Goal: Task Accomplishment & Management: Use online tool/utility

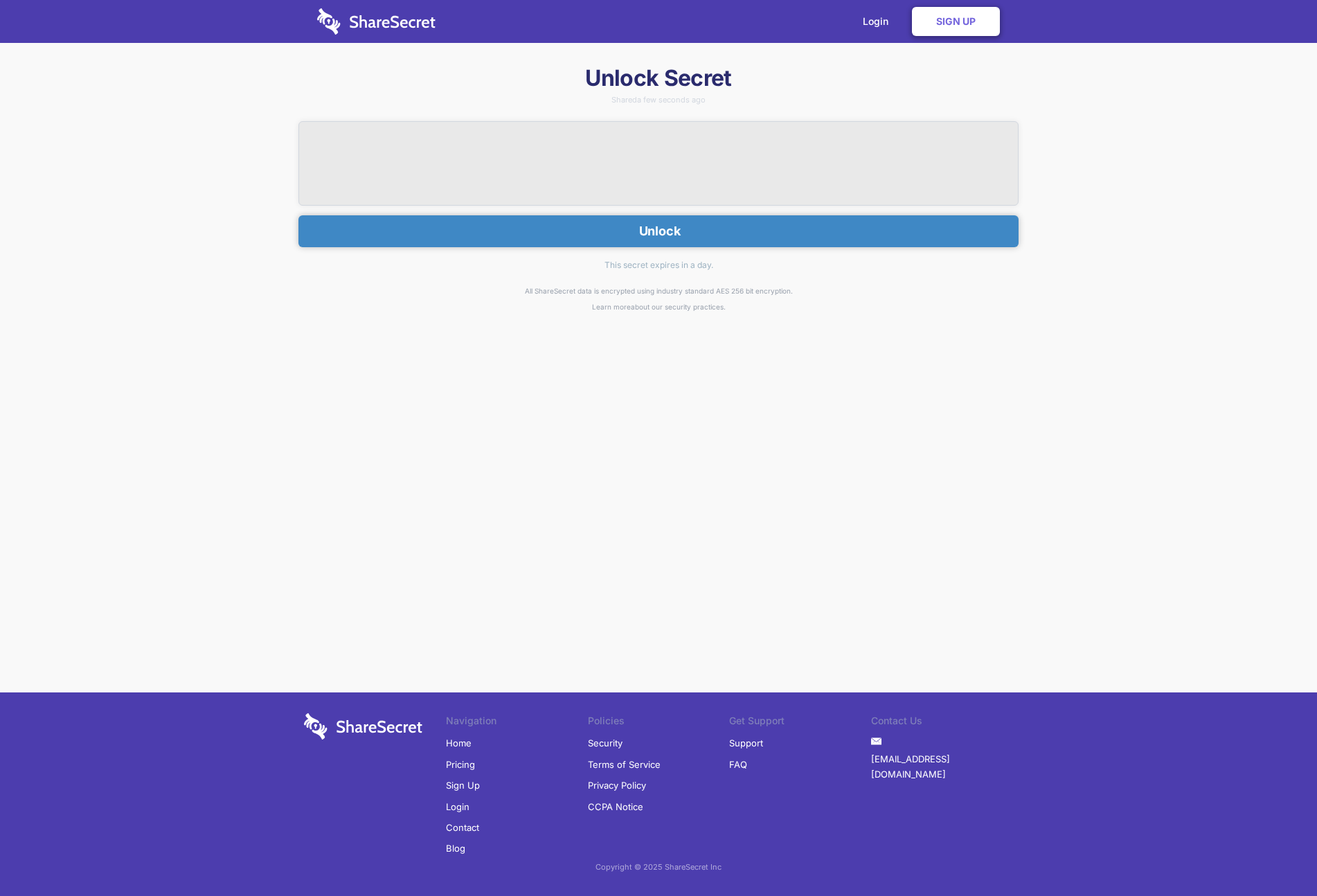
click at [660, 229] on button "Unlock" at bounding box center [658, 231] width 720 height 32
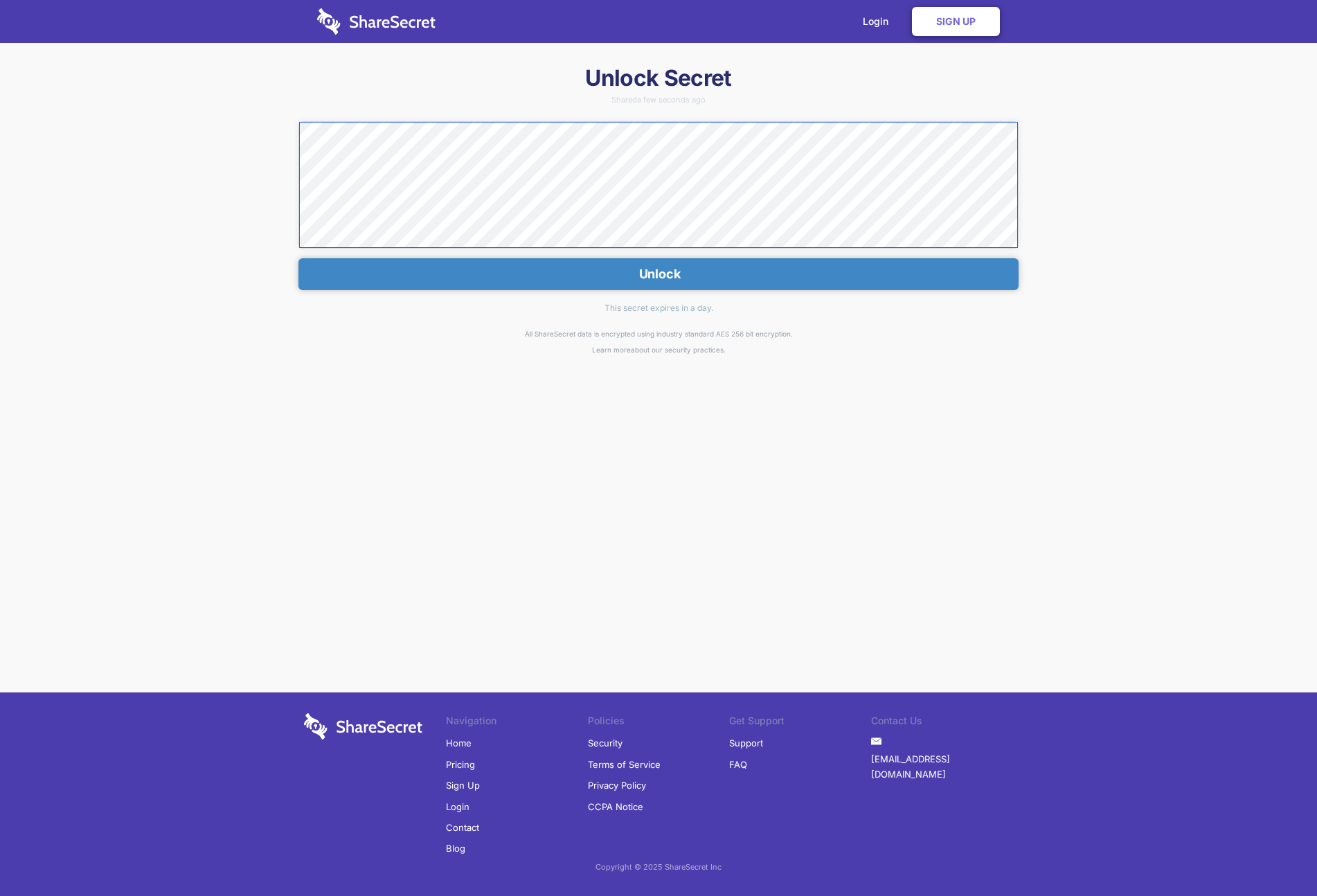
click at [244, 137] on div "Unlock Secret Shared a few seconds ago Unlock This secret expires in a day. All…" at bounding box center [658, 312] width 1317 height 497
